Goal: Transaction & Acquisition: Purchase product/service

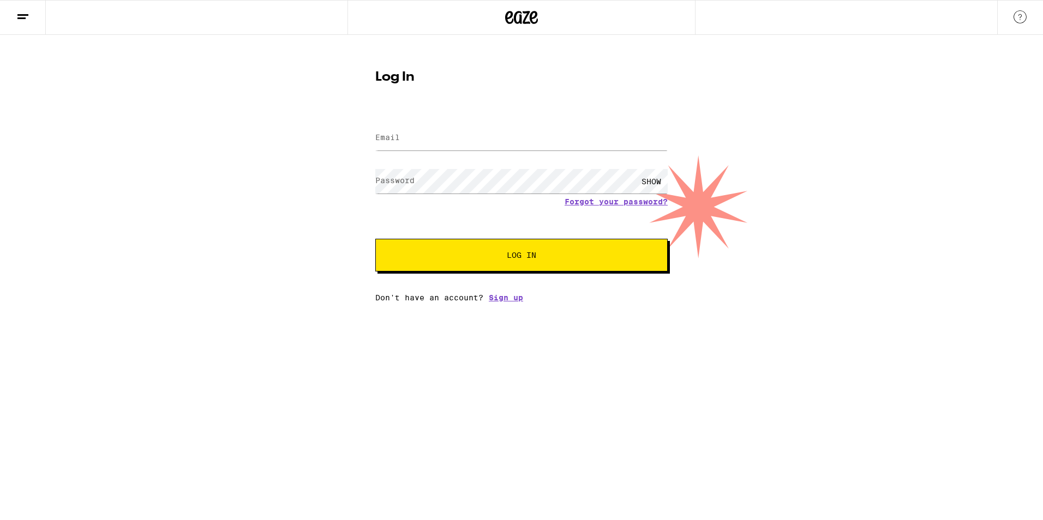
click at [404, 141] on input "Email" at bounding box center [521, 138] width 292 height 25
type input "[EMAIL_ADDRESS][DOMAIN_NAME]"
click at [547, 251] on button "Log In" at bounding box center [521, 255] width 292 height 33
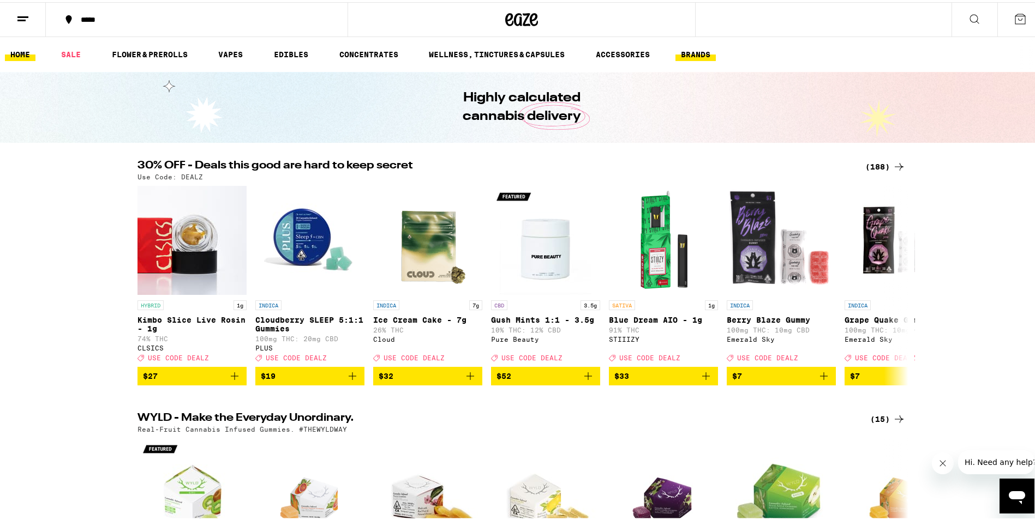
click at [700, 53] on link "BRANDS" at bounding box center [695, 52] width 40 height 13
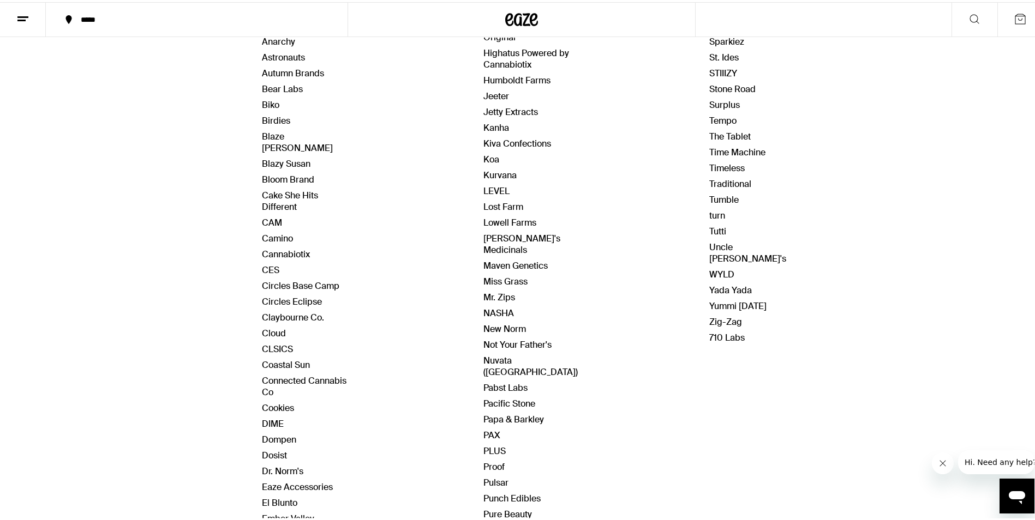
scroll to position [218, 0]
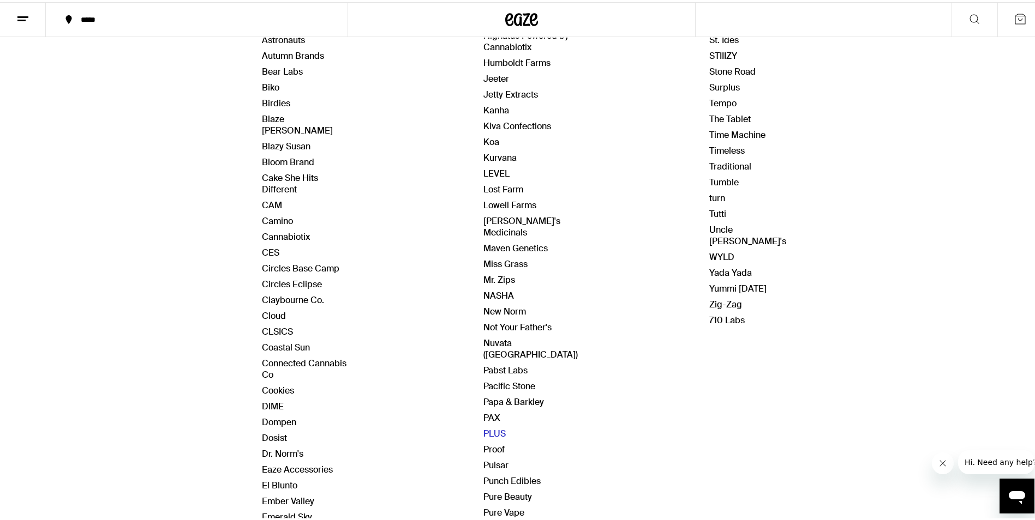
click at [487, 426] on link "PLUS" at bounding box center [494, 431] width 22 height 11
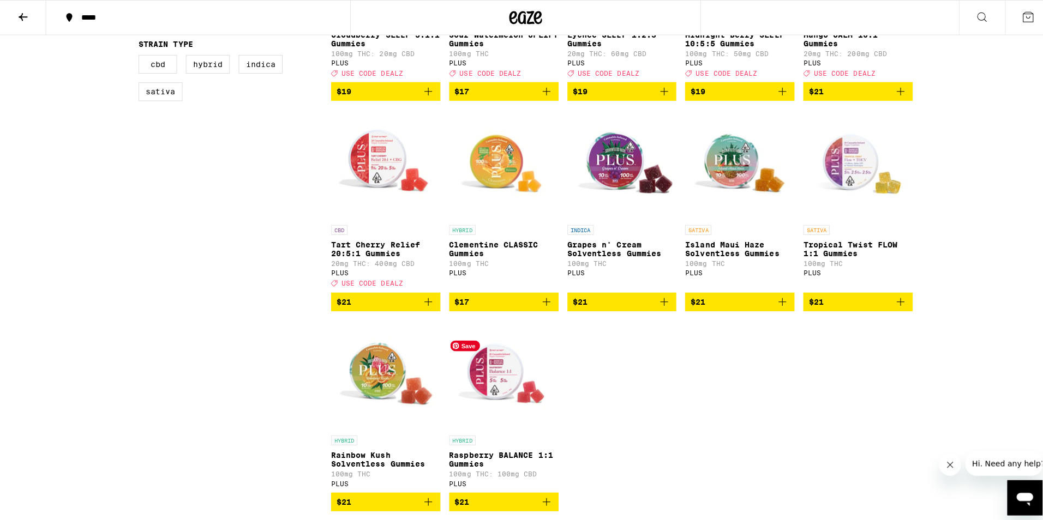
scroll to position [436, 0]
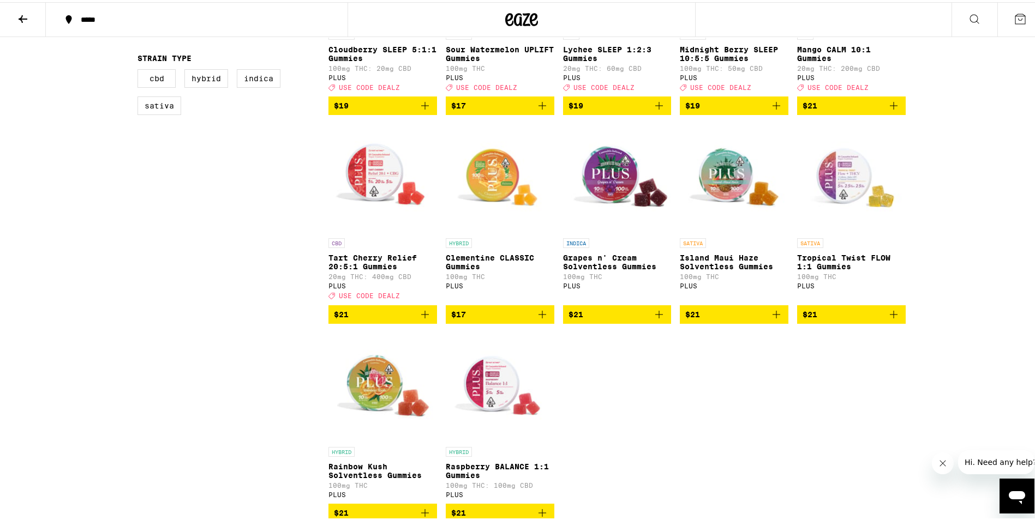
click at [723, 57] on p "Midnight Berry SLEEP 10:5:5 Gummies" at bounding box center [734, 51] width 109 height 17
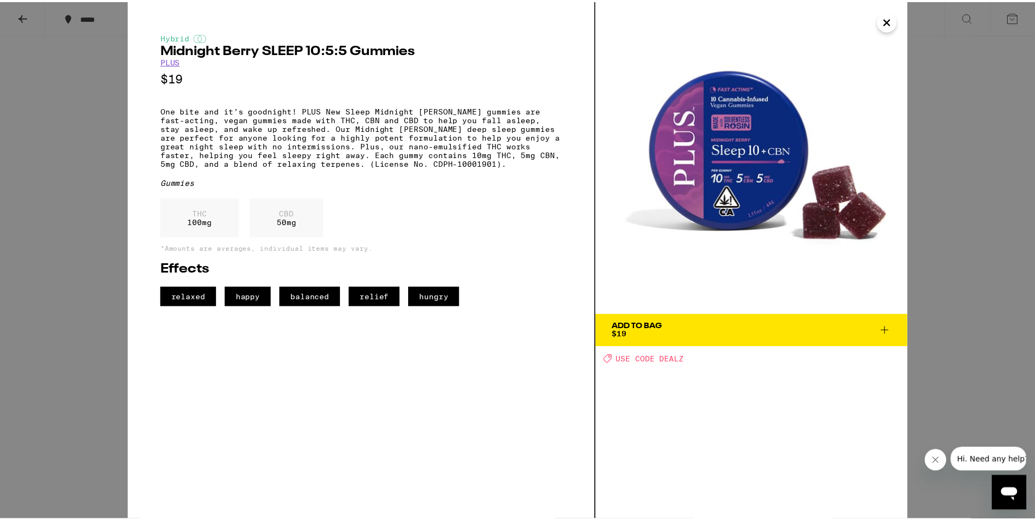
scroll to position [350, 0]
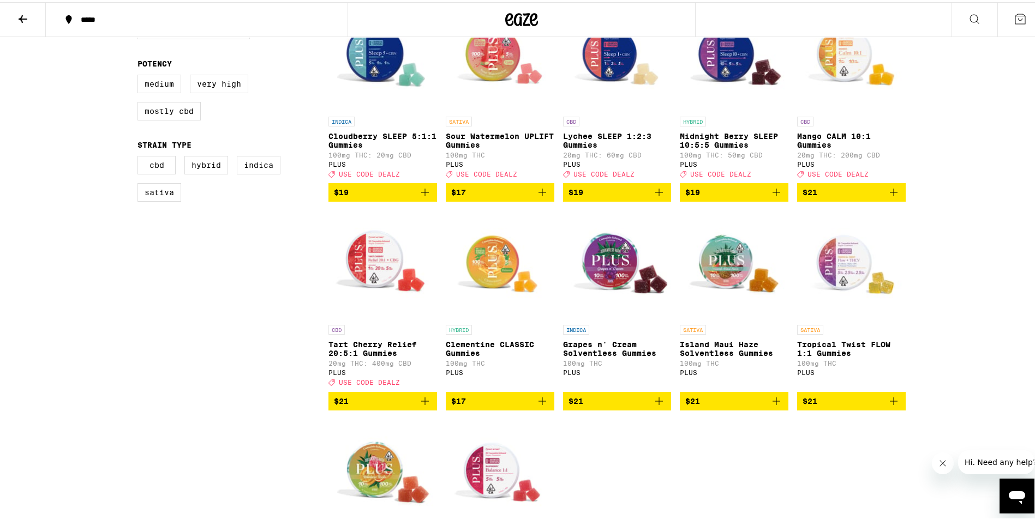
click at [376, 350] on p "Tart Cherry Relief 20:5:1 Gummies" at bounding box center [382, 346] width 109 height 17
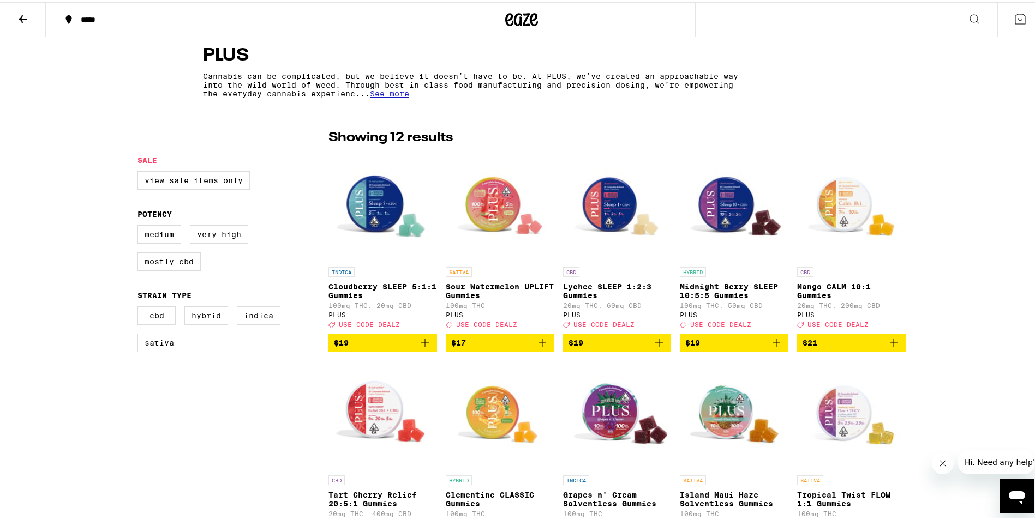
scroll to position [236, 0]
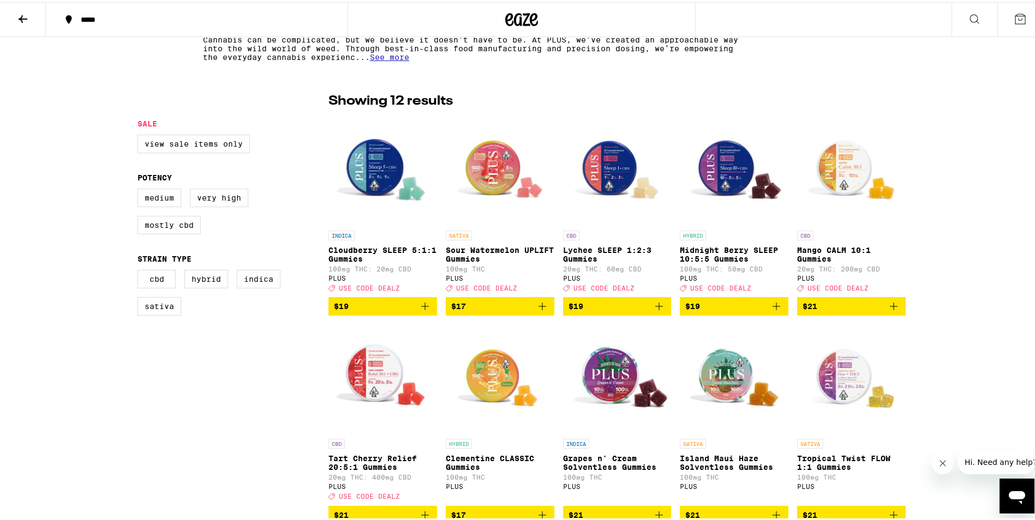
click at [377, 258] on p "Cloudberry SLEEP 5:1:1 Gummies" at bounding box center [382, 252] width 109 height 17
click at [806, 256] on p "Mango CALM 10:1 Gummies" at bounding box center [851, 252] width 109 height 17
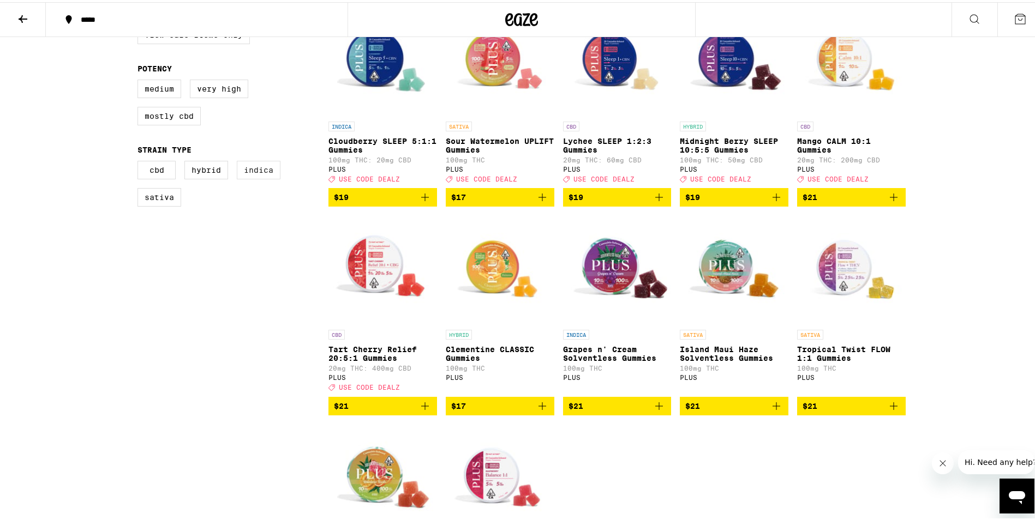
scroll to position [399, 0]
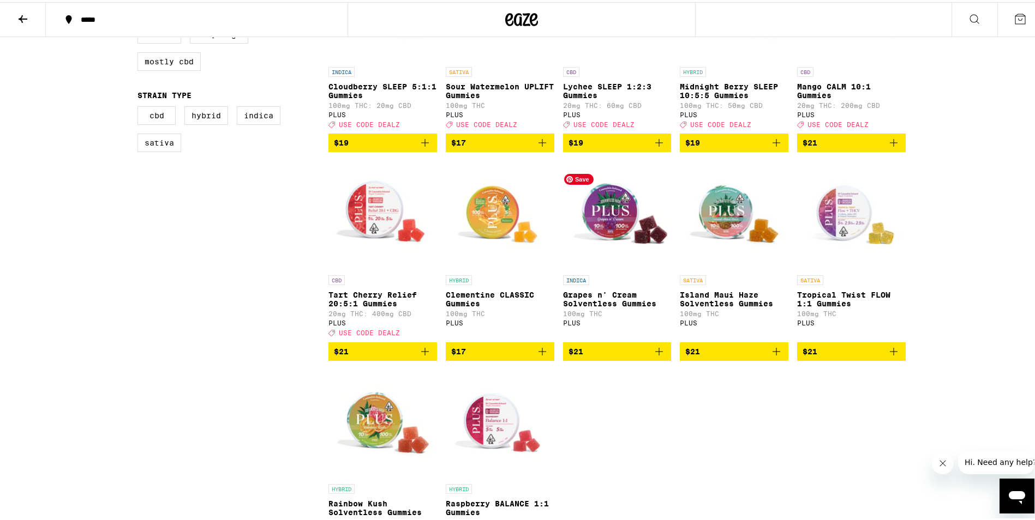
click at [611, 223] on img "Open page for Grapes n' Cream Solventless Gummies from PLUS" at bounding box center [617, 213] width 109 height 109
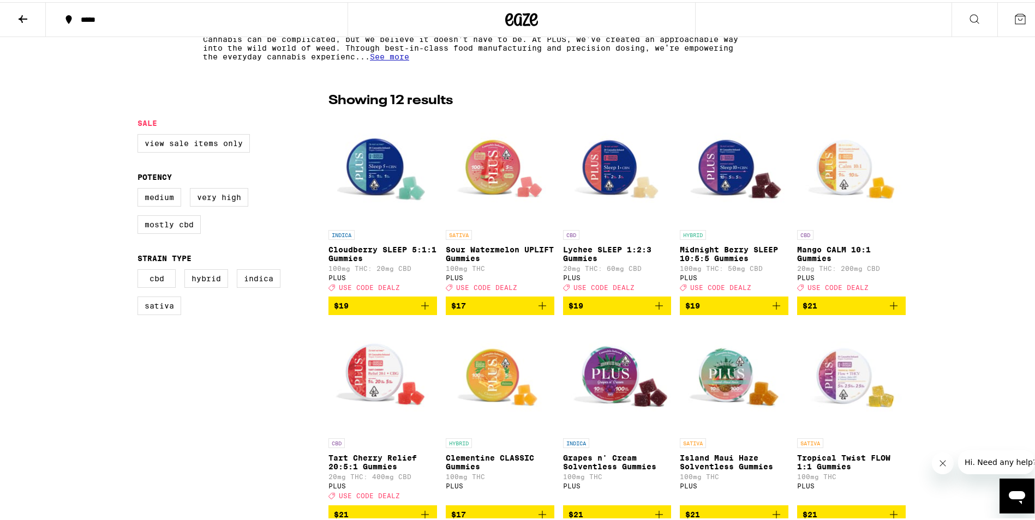
scroll to position [211, 0]
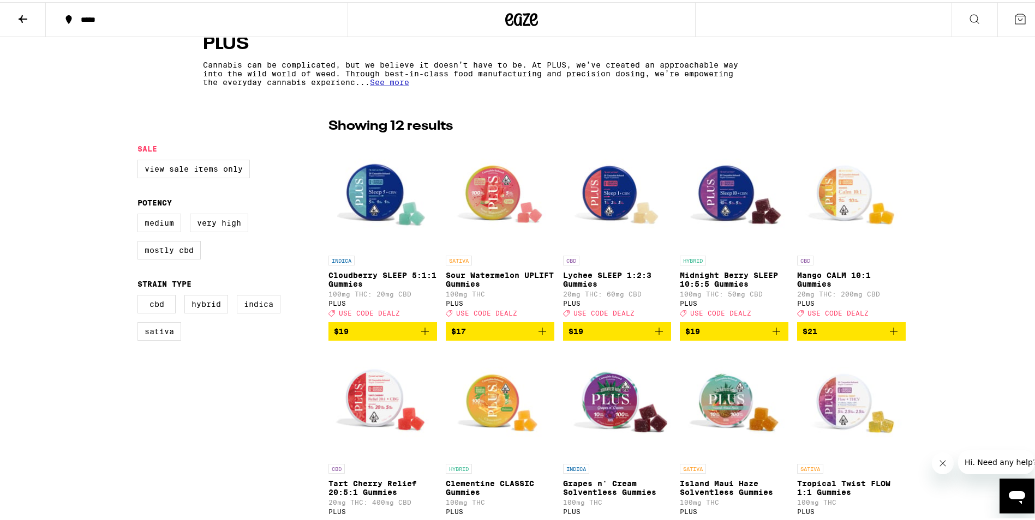
click at [25, 25] on button at bounding box center [23, 18] width 46 height 34
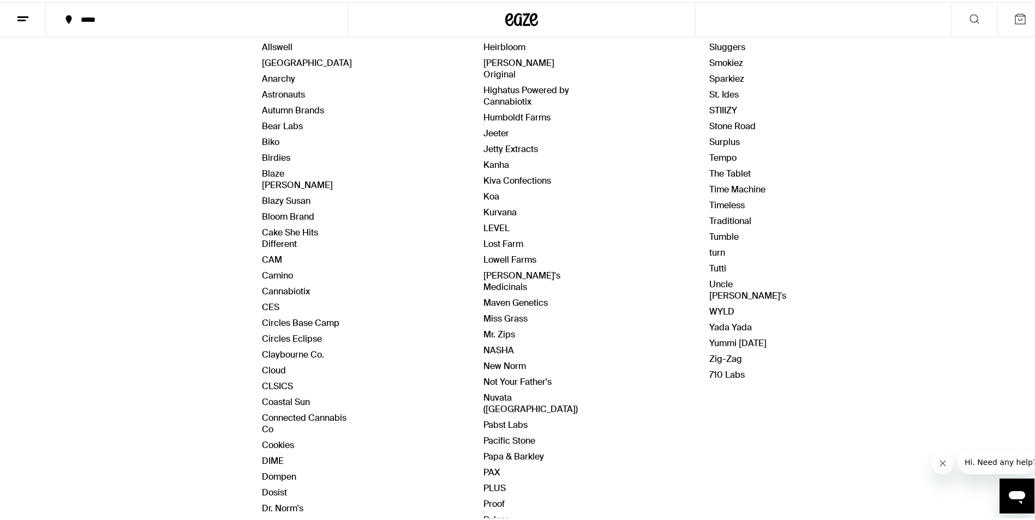
scroll to position [327, 0]
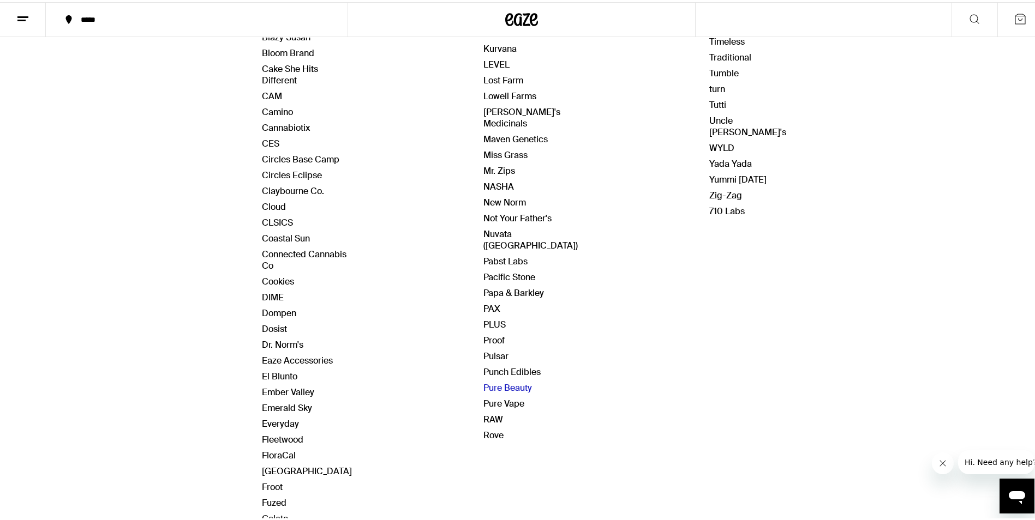
click at [514, 380] on link "Pure Beauty" at bounding box center [507, 385] width 49 height 11
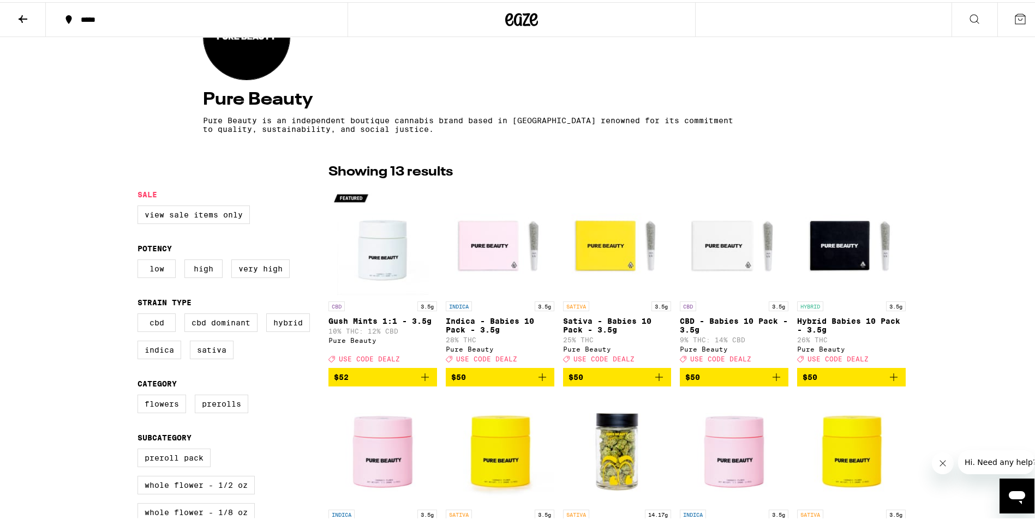
scroll to position [164, 0]
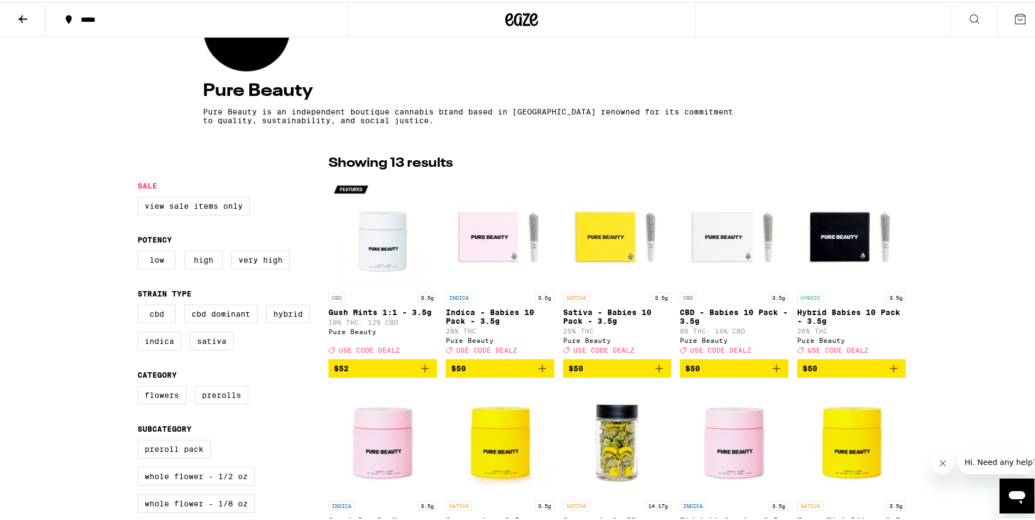
click at [608, 323] on p "Sativa - Babies 10 Pack - 3.5g" at bounding box center [617, 314] width 109 height 17
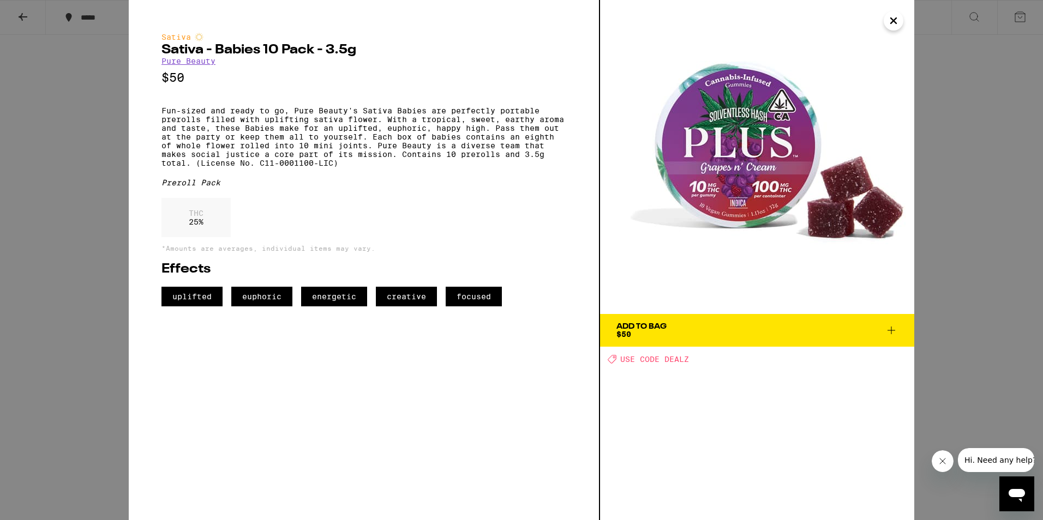
click at [27, 17] on div "Sativa Sativa - Babies 10 Pack - 3.5g Pure Beauty $50 Fun-sized and ready to go…" at bounding box center [521, 260] width 1043 height 520
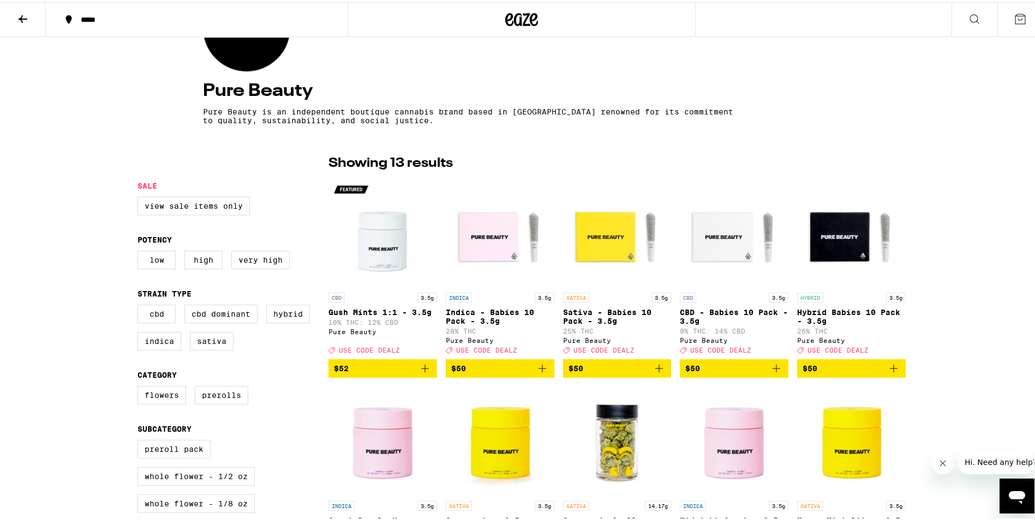
click at [597, 314] on p "Sativa - Babies 10 Pack - 3.5g" at bounding box center [617, 314] width 109 height 17
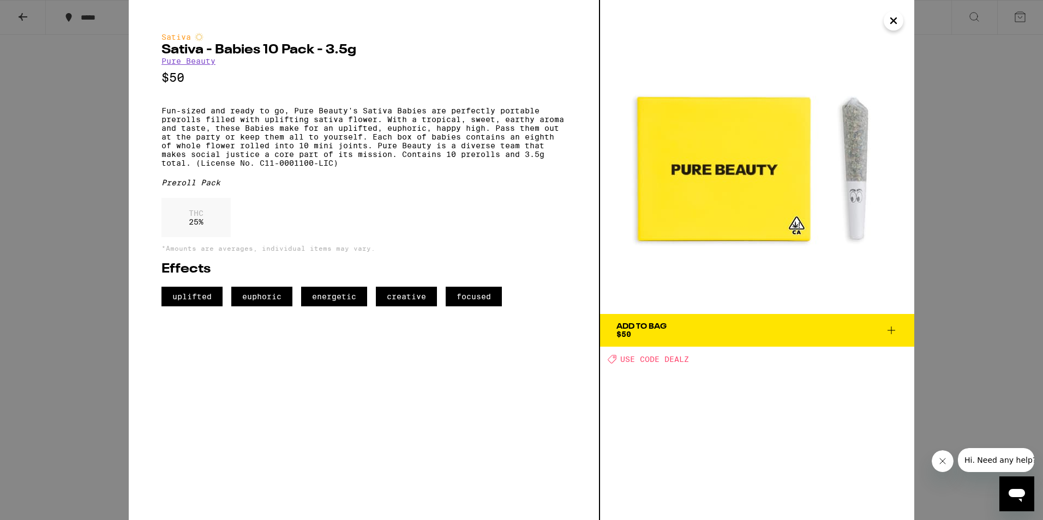
click at [33, 17] on div "Sativa Sativa - Babies 10 Pack - 3.5g Pure Beauty $50 Fun-sized and ready to go…" at bounding box center [521, 260] width 1043 height 520
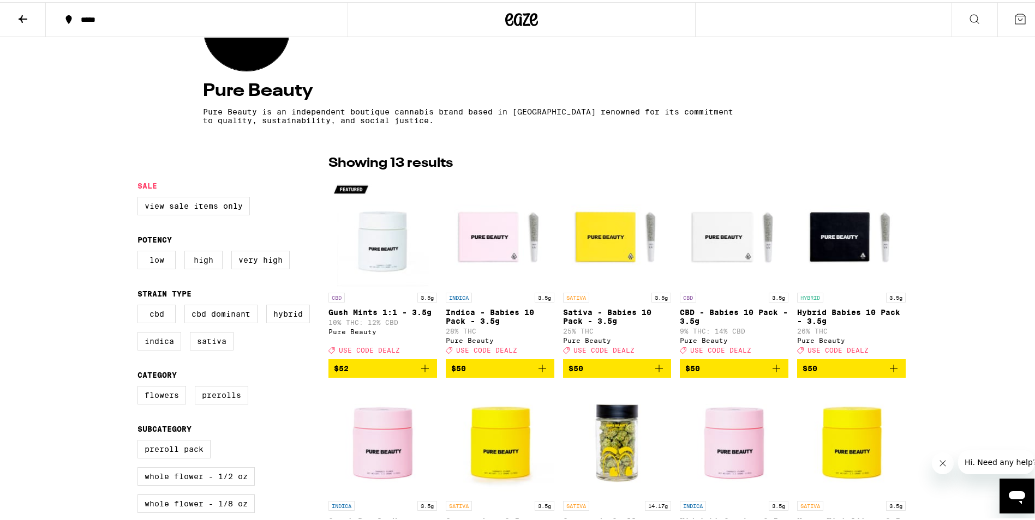
click at [34, 17] on button at bounding box center [23, 18] width 46 height 34
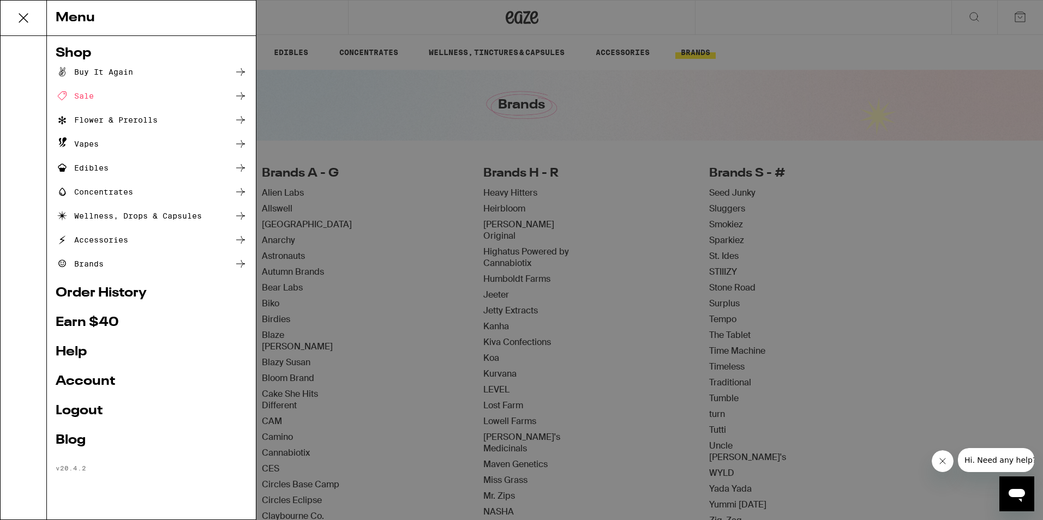
click at [353, 126] on div "Menu Shop Buy It Again Sale Flower & Prerolls Vapes Edibles Concentrates Wellne…" at bounding box center [521, 260] width 1043 height 520
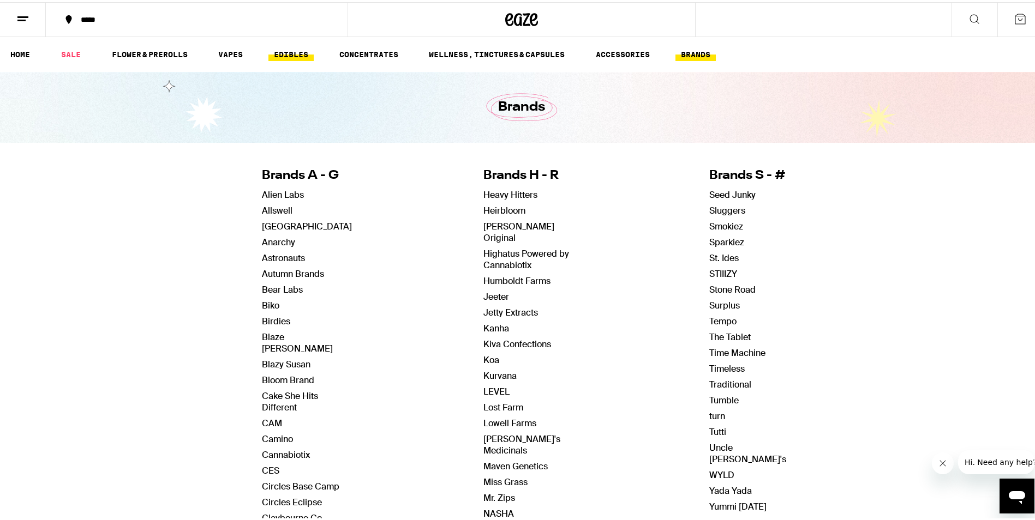
click at [296, 52] on link "EDIBLES" at bounding box center [290, 52] width 45 height 13
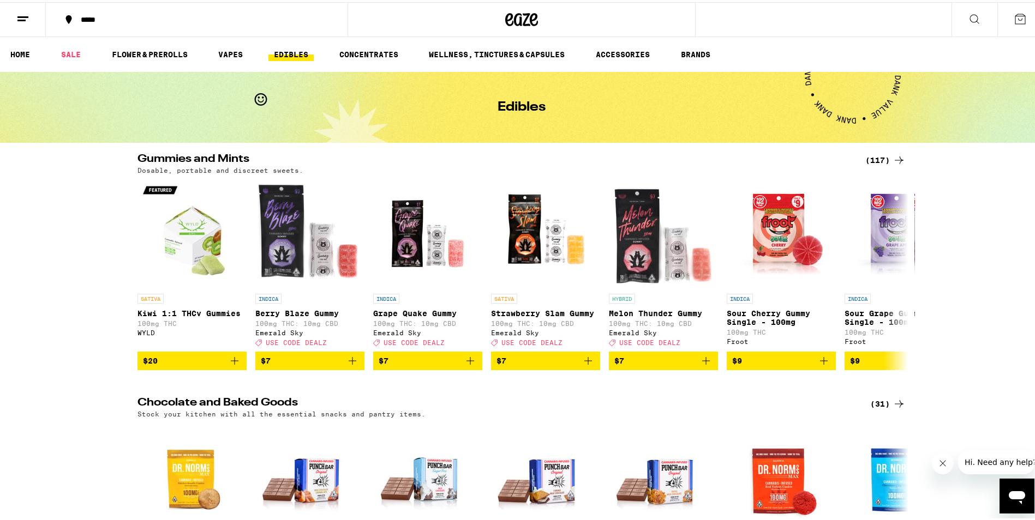
click at [893, 157] on icon at bounding box center [898, 158] width 13 height 13
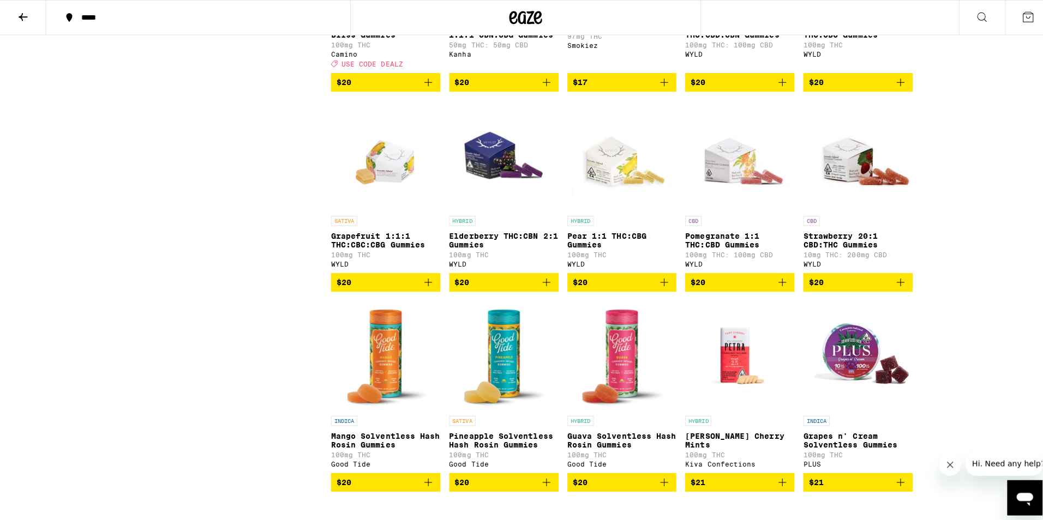
scroll to position [3327, 0]
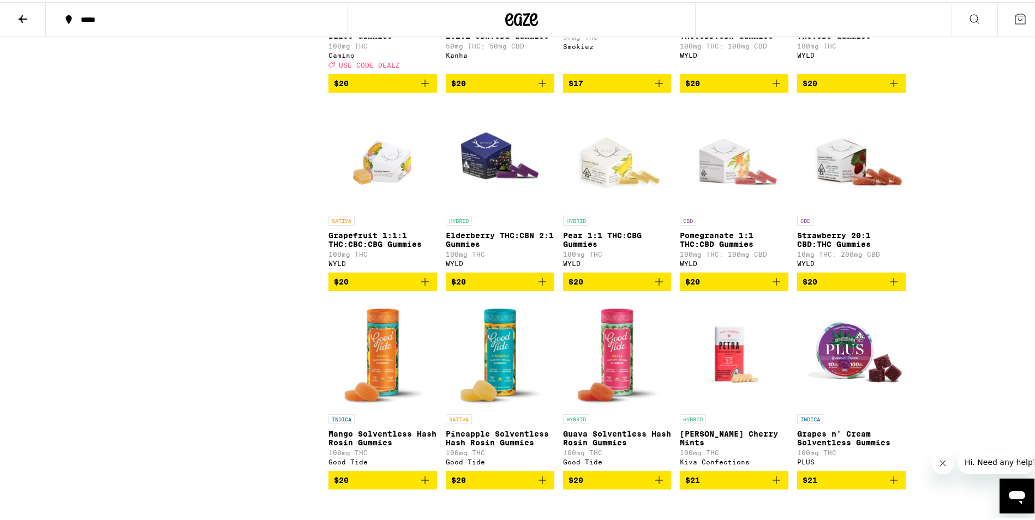
click at [483, 247] on p "Elderberry THC:CBN 2:1 Gummies" at bounding box center [500, 237] width 109 height 17
